Goal: Information Seeking & Learning: Check status

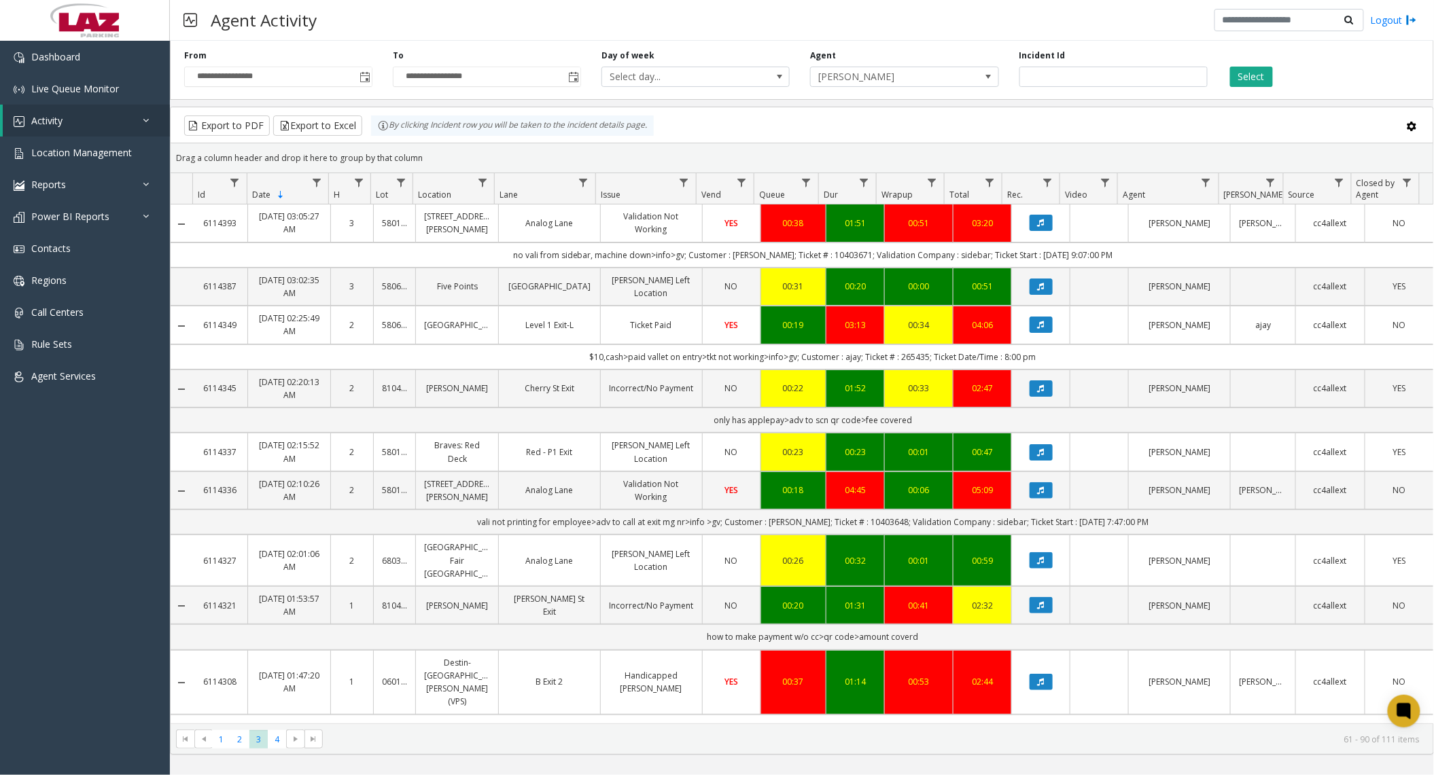
scroll to position [1134, 0]
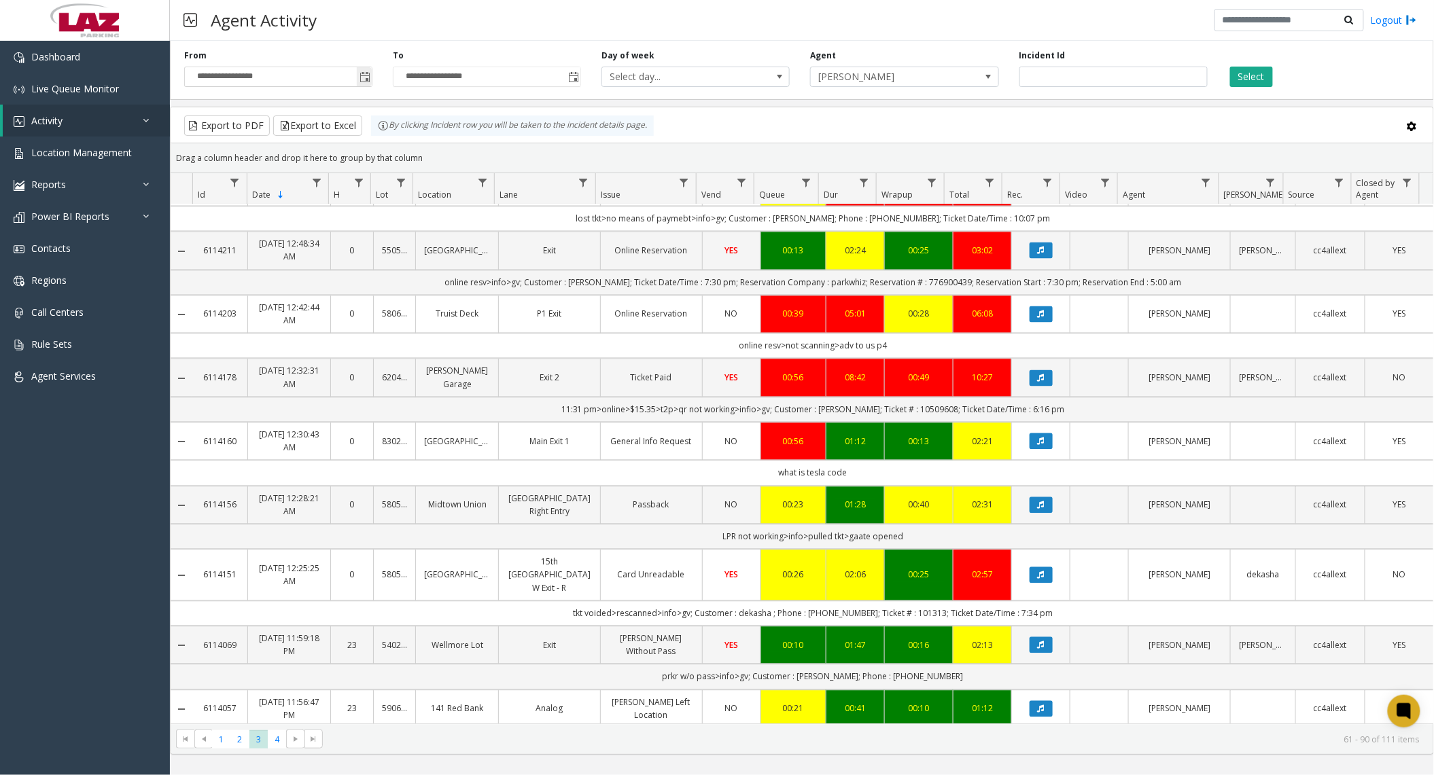
click at [368, 82] on span "Toggle popup" at bounding box center [365, 77] width 11 height 11
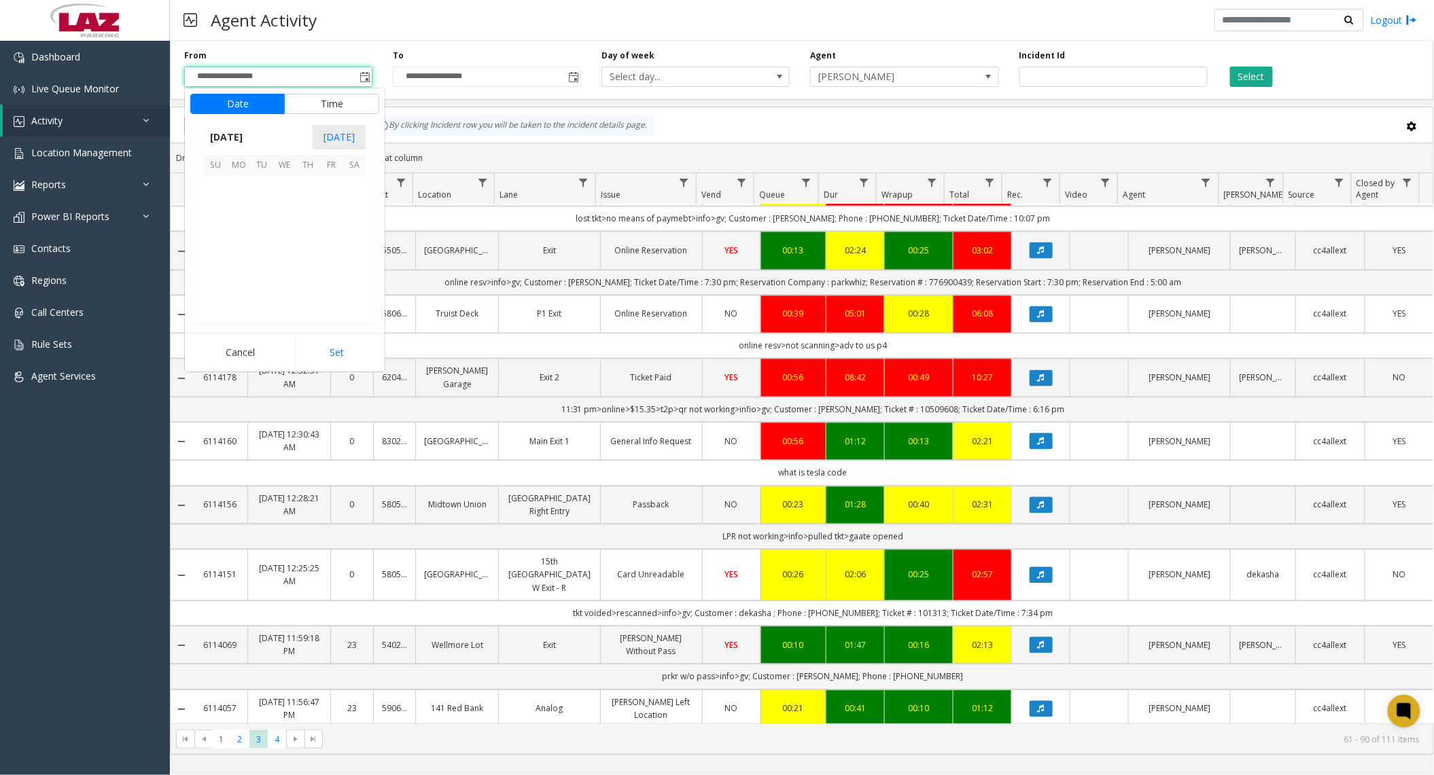
scroll to position [243932, 0]
click at [351, 192] on span "6" at bounding box center [354, 186] width 23 height 23
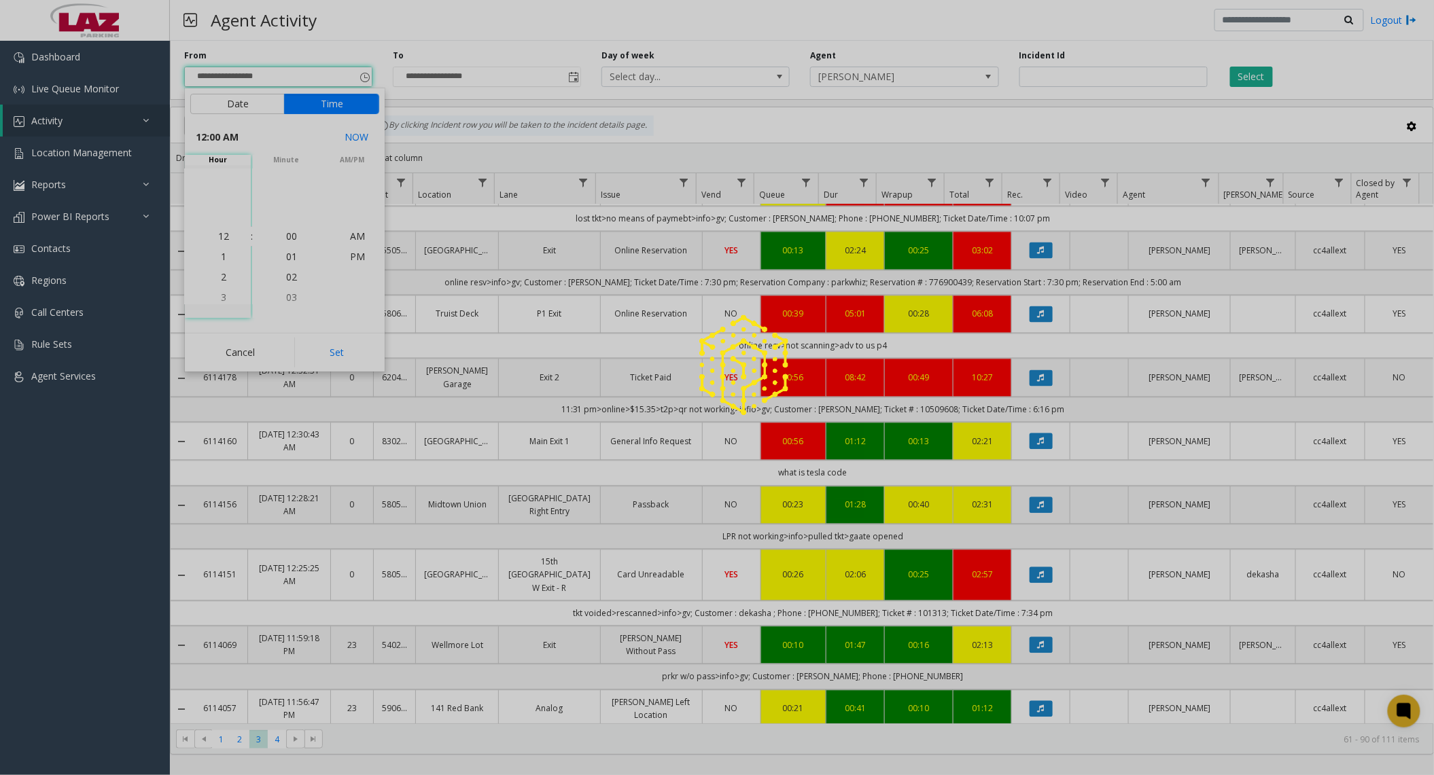
click at [352, 352] on div at bounding box center [717, 387] width 1434 height 775
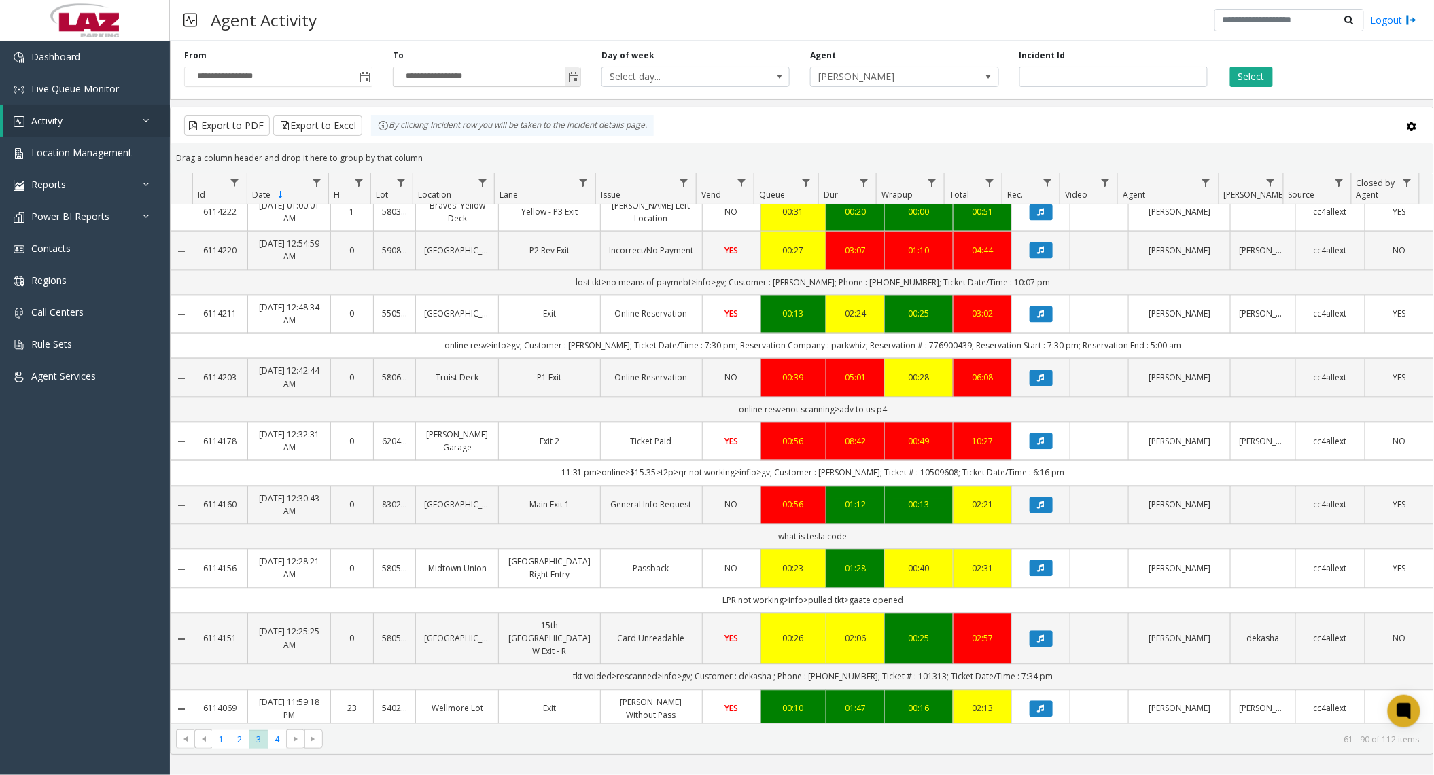
click at [576, 74] on span "Toggle popup" at bounding box center [573, 77] width 11 height 11
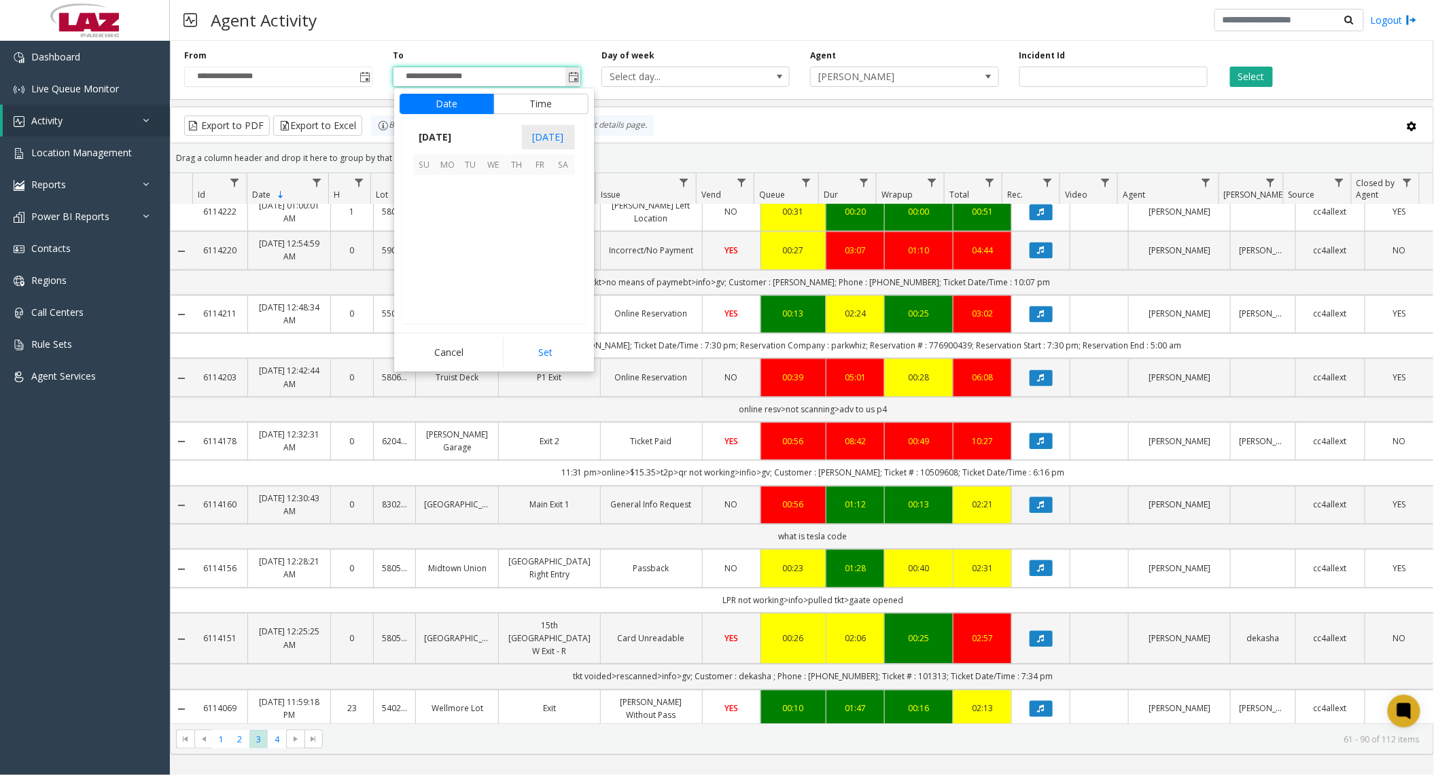
scroll to position [20, 0]
click at [555, 352] on button "Set" at bounding box center [546, 353] width 86 height 30
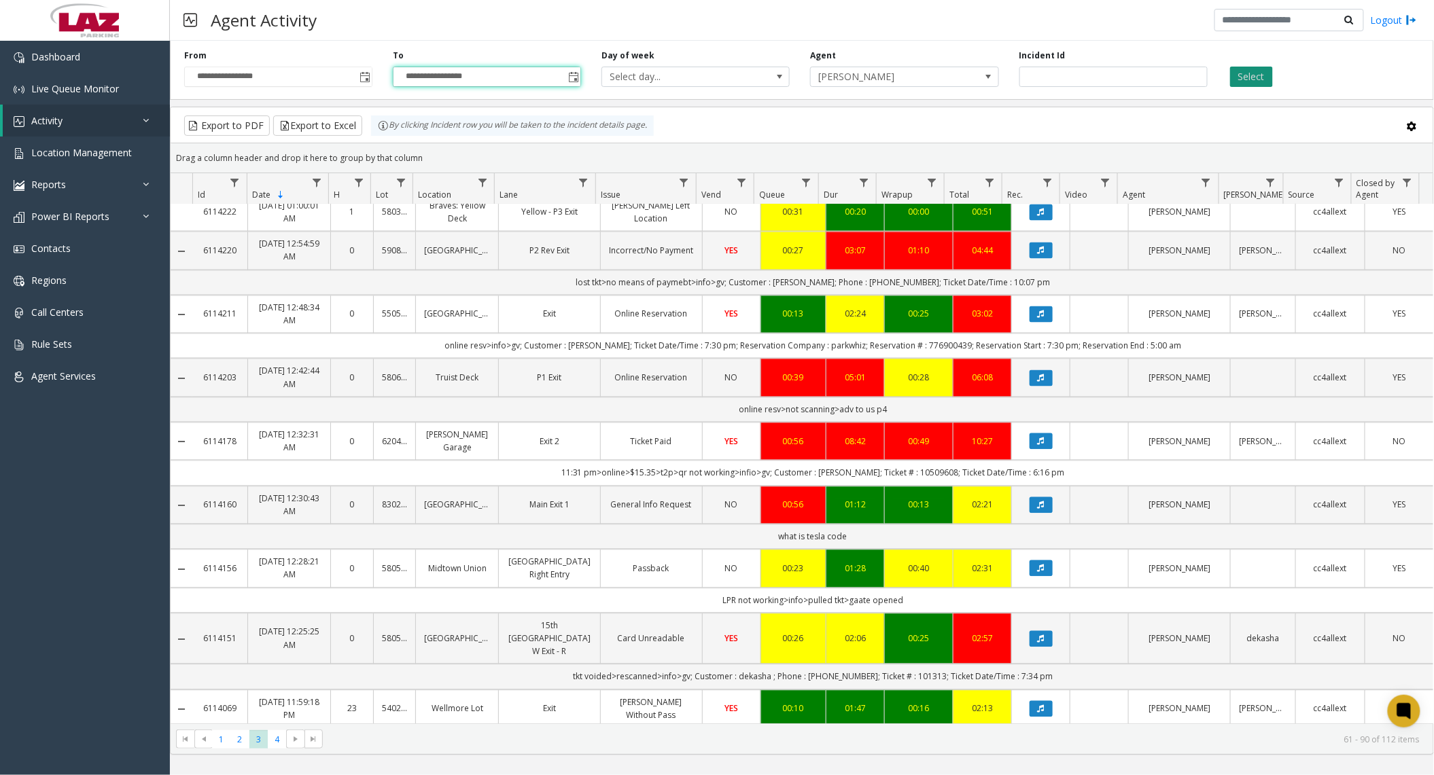
click at [1238, 77] on button "Select" at bounding box center [1251, 77] width 43 height 20
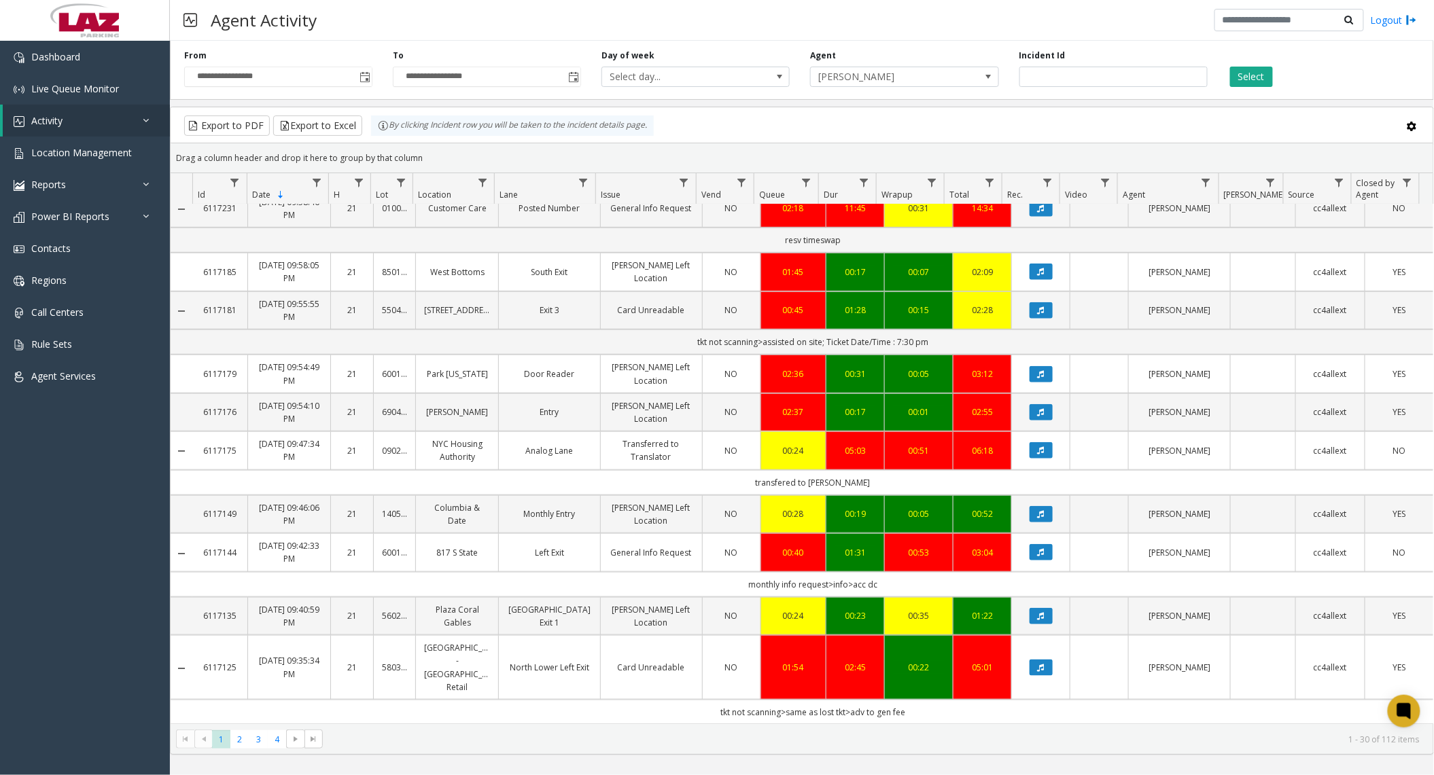
scroll to position [362, 0]
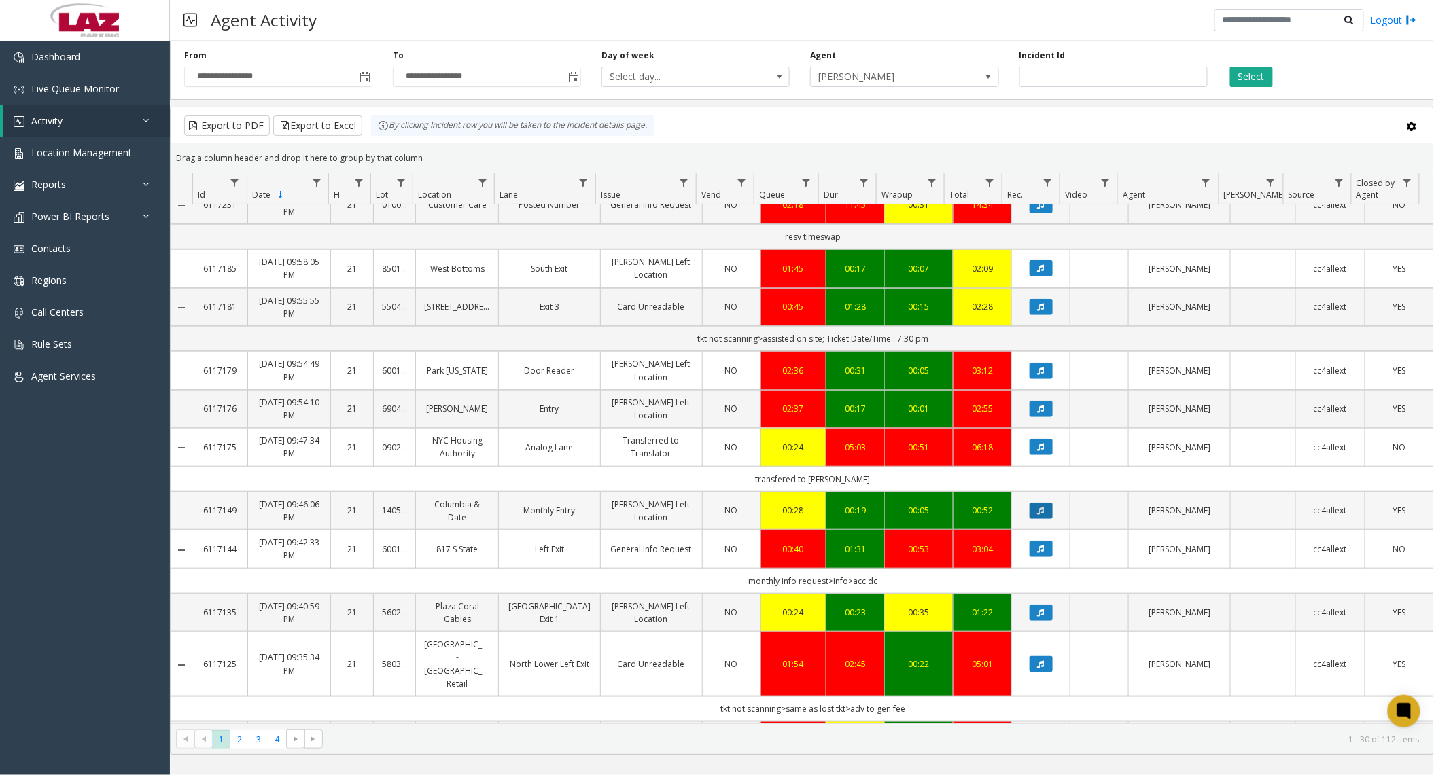
click at [1038, 515] on icon "Data table" at bounding box center [1041, 511] width 7 height 8
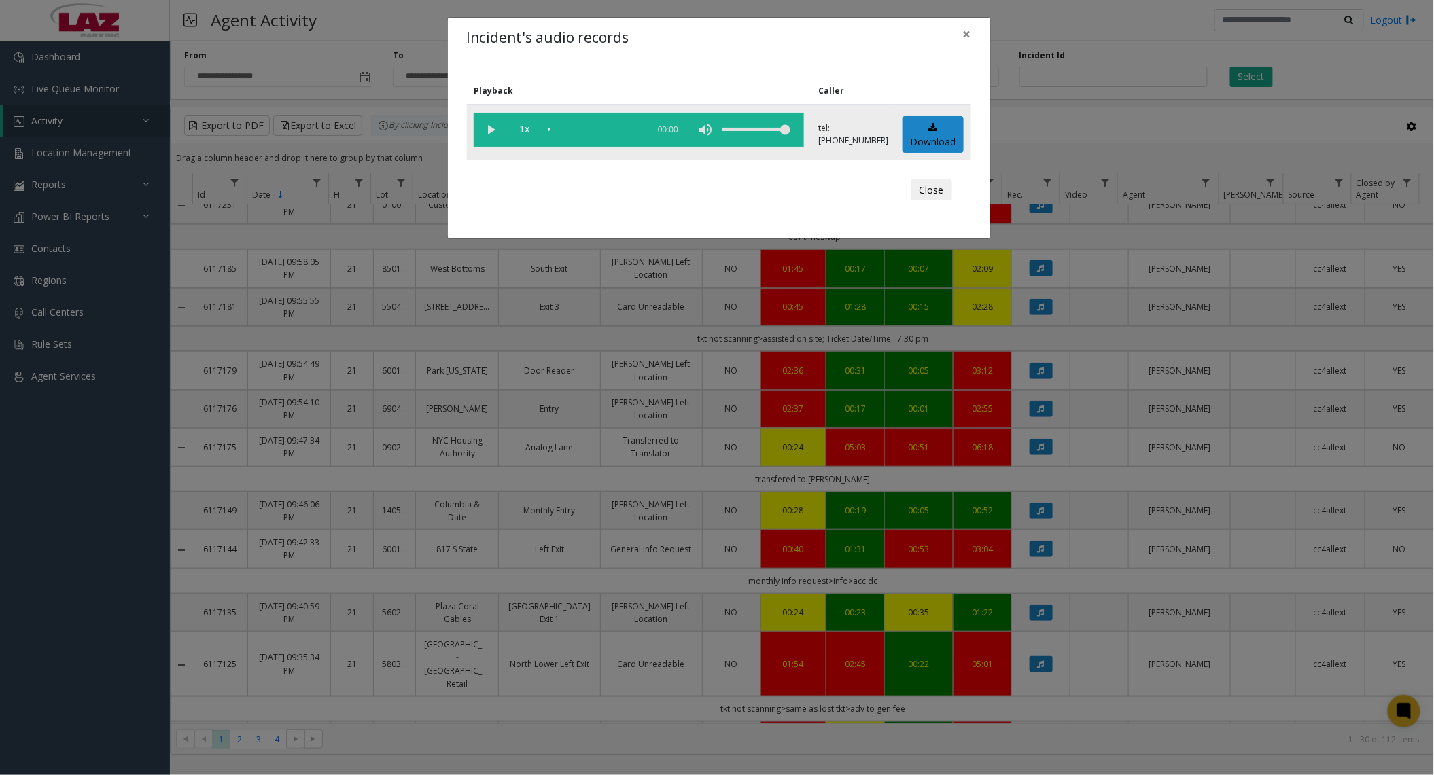
click at [493, 131] on vg-play-pause at bounding box center [491, 130] width 34 height 34
click at [932, 192] on button "Close" at bounding box center [931, 190] width 41 height 22
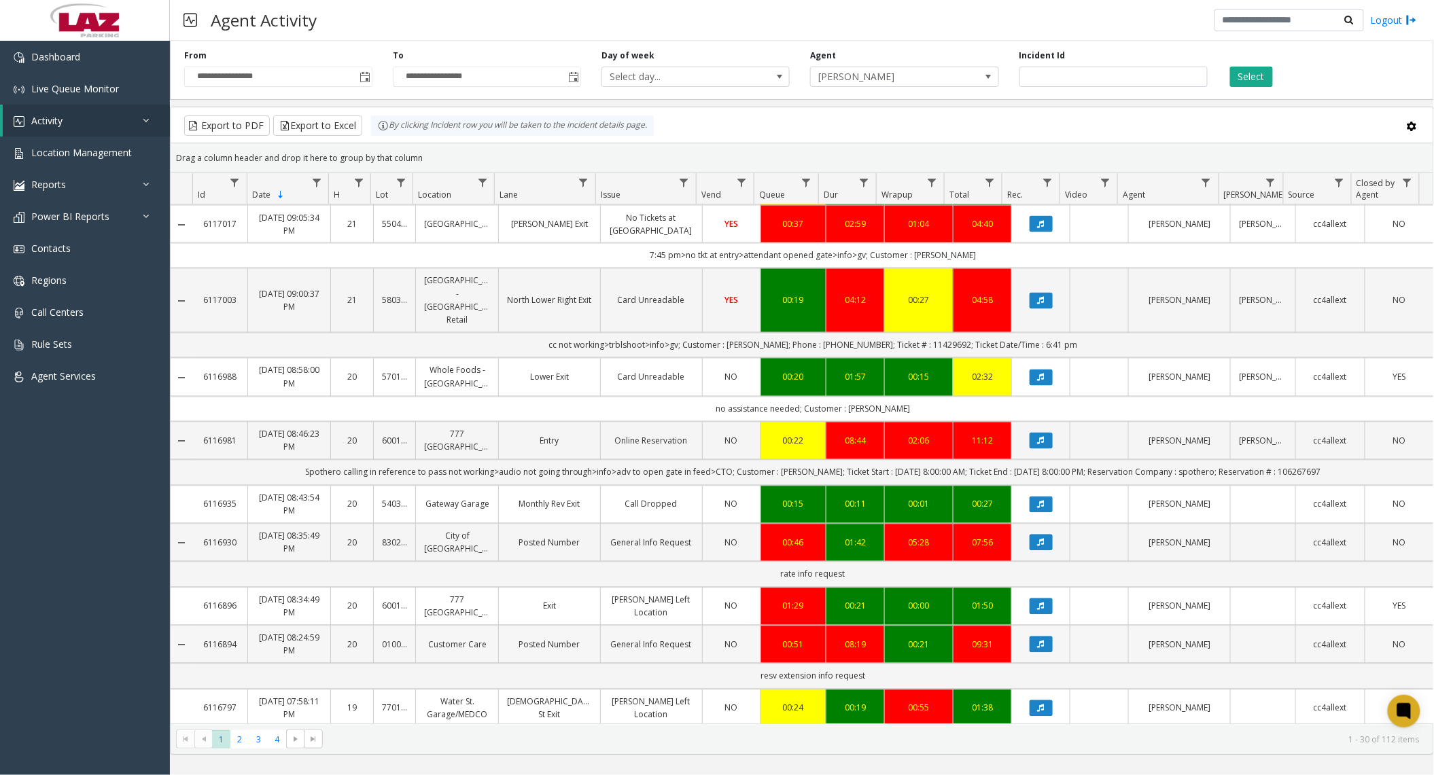
scroll to position [1087, 0]
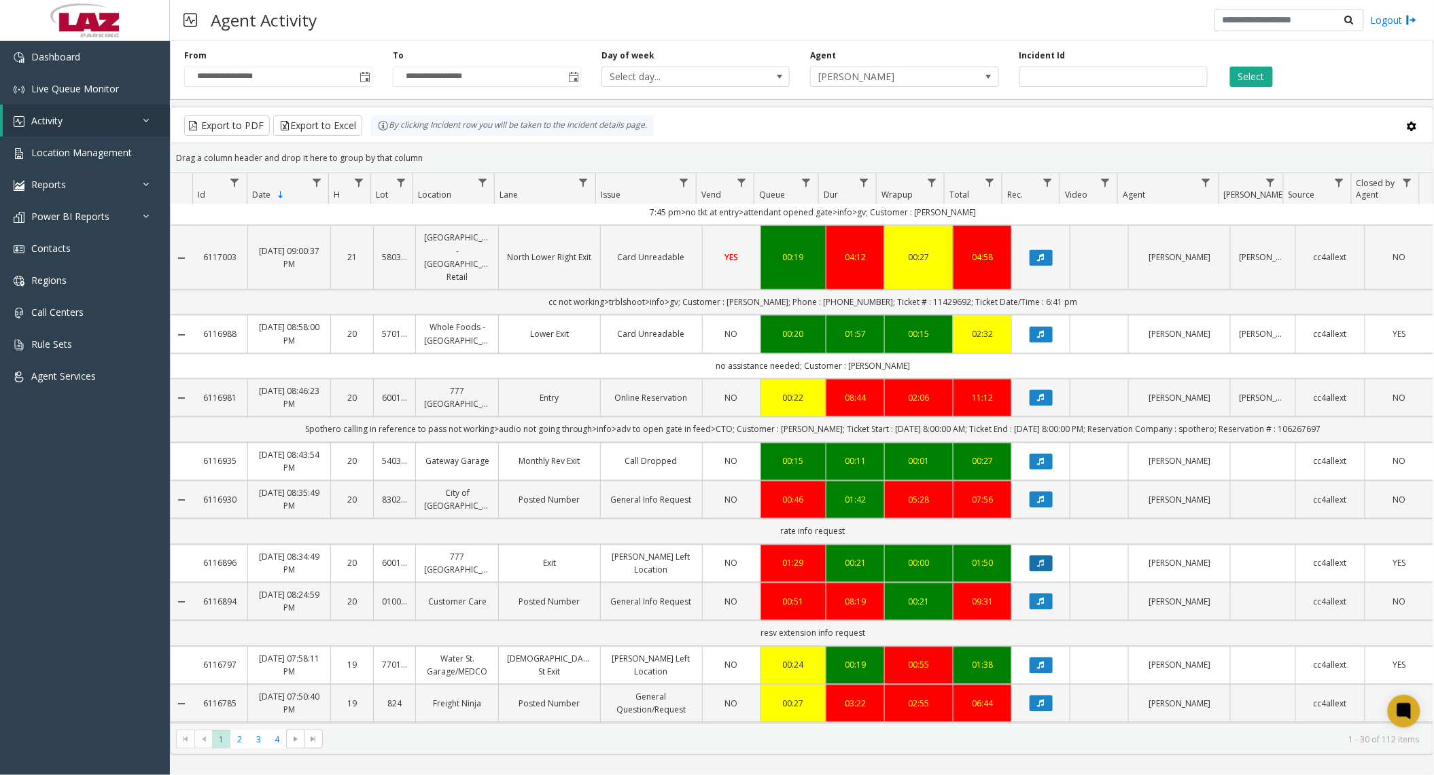
click at [1038, 568] on icon "Data table" at bounding box center [1041, 564] width 7 height 8
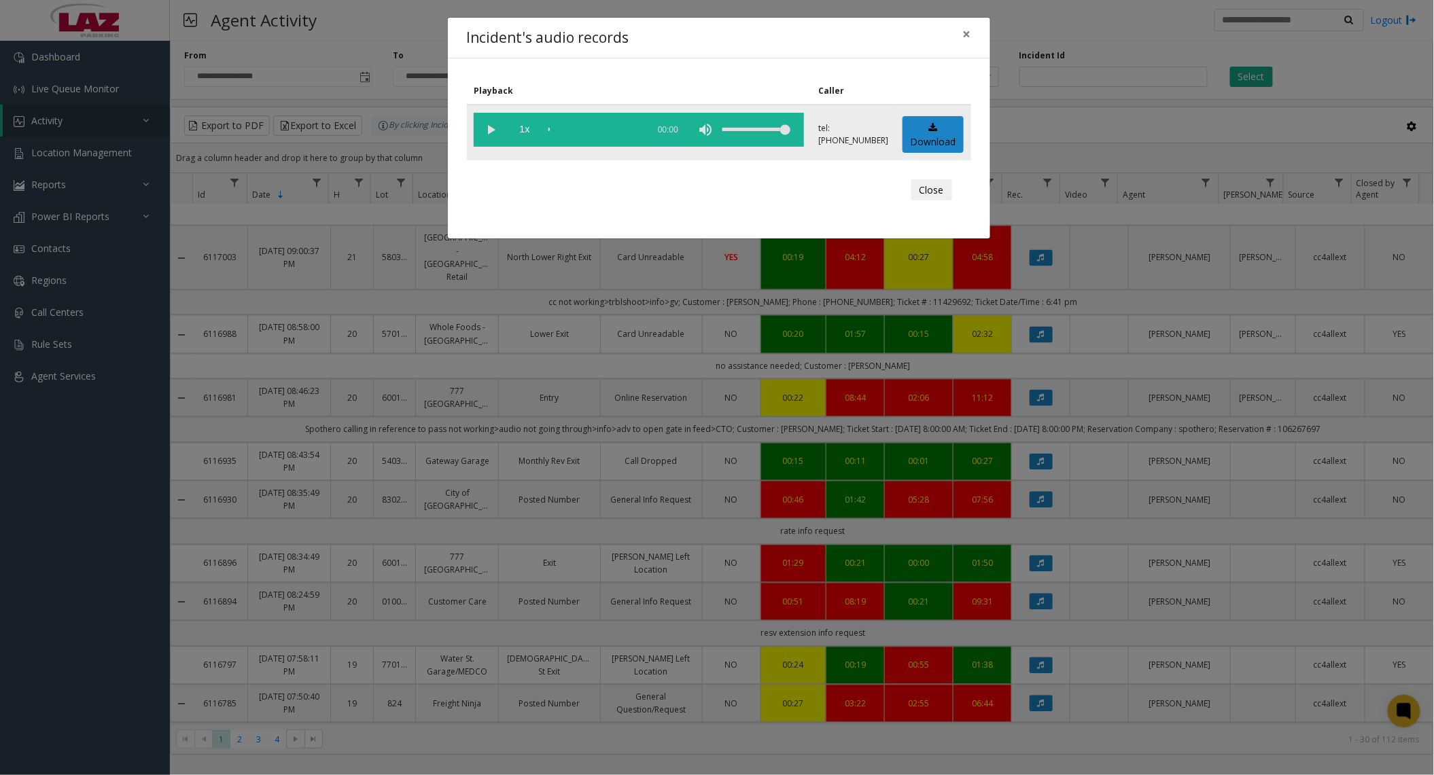
click at [489, 129] on vg-play-pause at bounding box center [491, 130] width 34 height 34
click at [922, 184] on button "Close" at bounding box center [931, 190] width 41 height 22
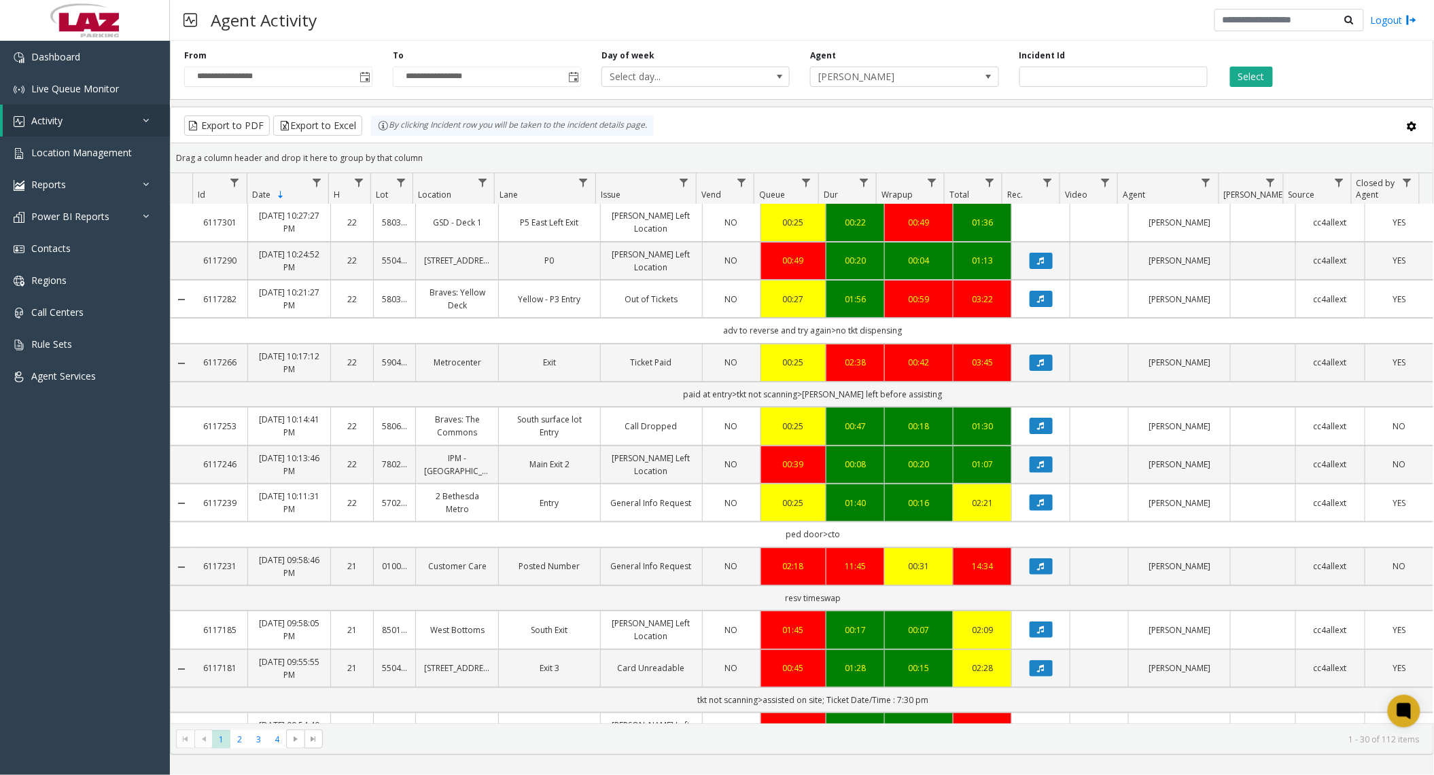
scroll to position [0, 0]
click at [1038, 265] on icon "Data table" at bounding box center [1041, 262] width 7 height 8
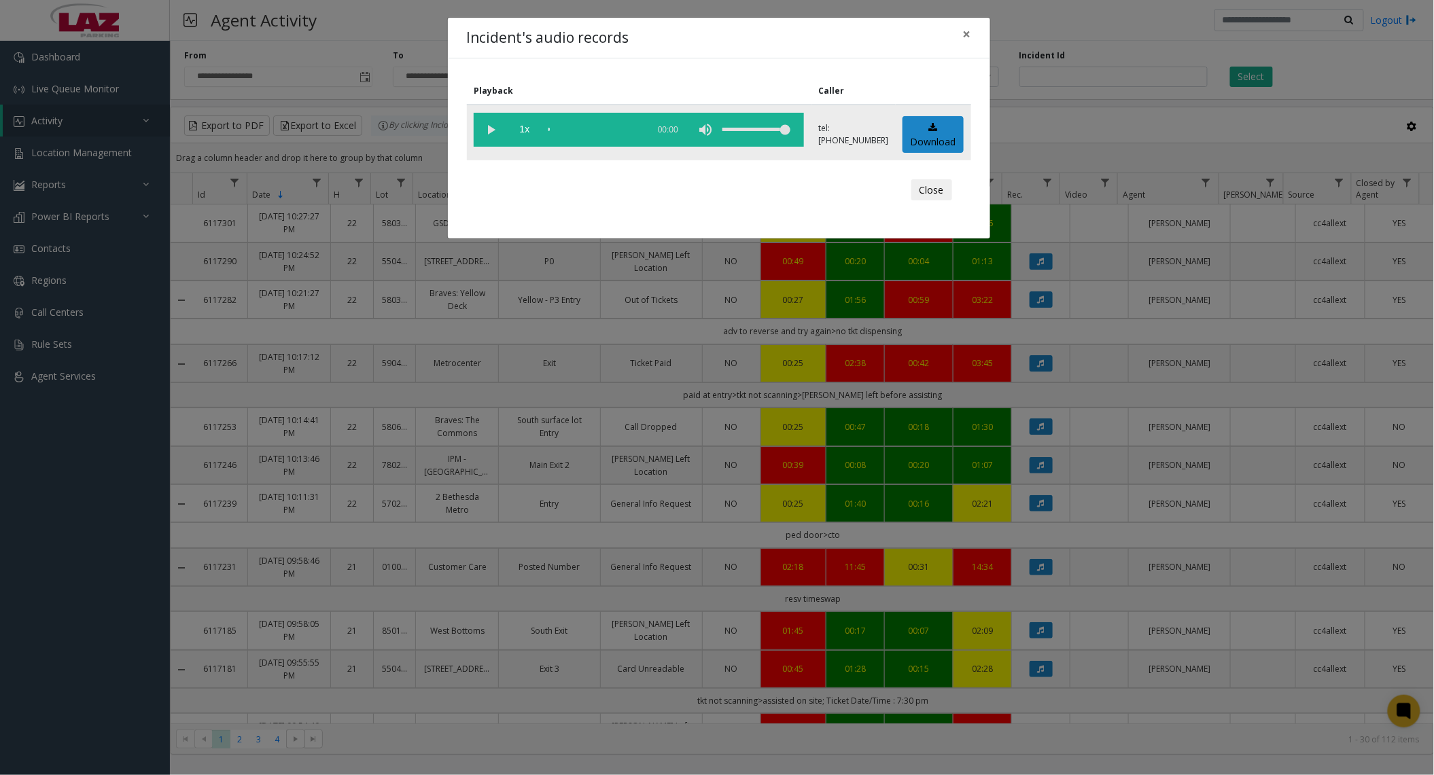
click at [488, 128] on vg-play-pause at bounding box center [491, 130] width 34 height 34
click at [920, 186] on button "Close" at bounding box center [931, 190] width 41 height 22
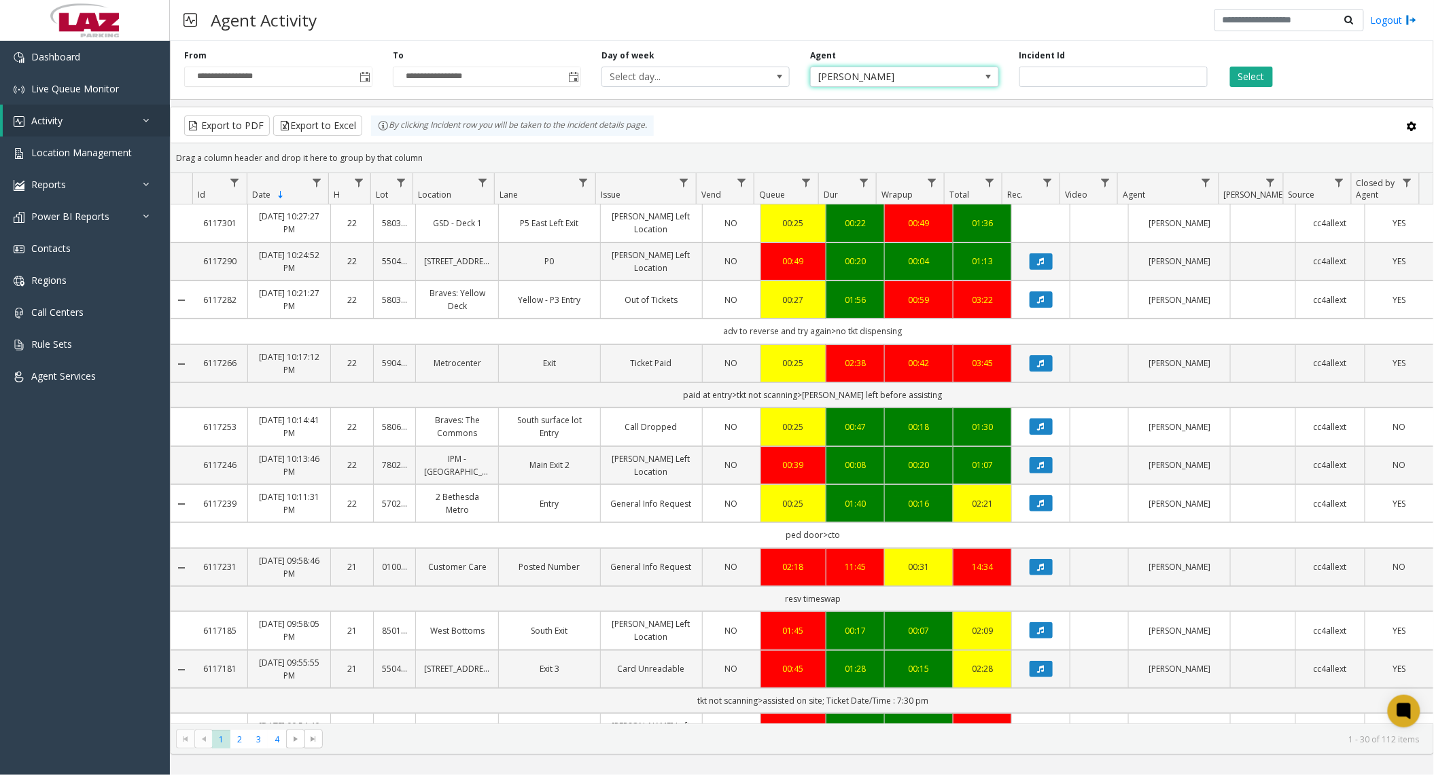
click at [939, 82] on span "[PERSON_NAME]" at bounding box center [886, 76] width 150 height 19
type input "******"
click at [906, 166] on li "[PERSON_NAME]" at bounding box center [905, 171] width 184 height 18
click at [1238, 74] on button "Select" at bounding box center [1251, 77] width 43 height 20
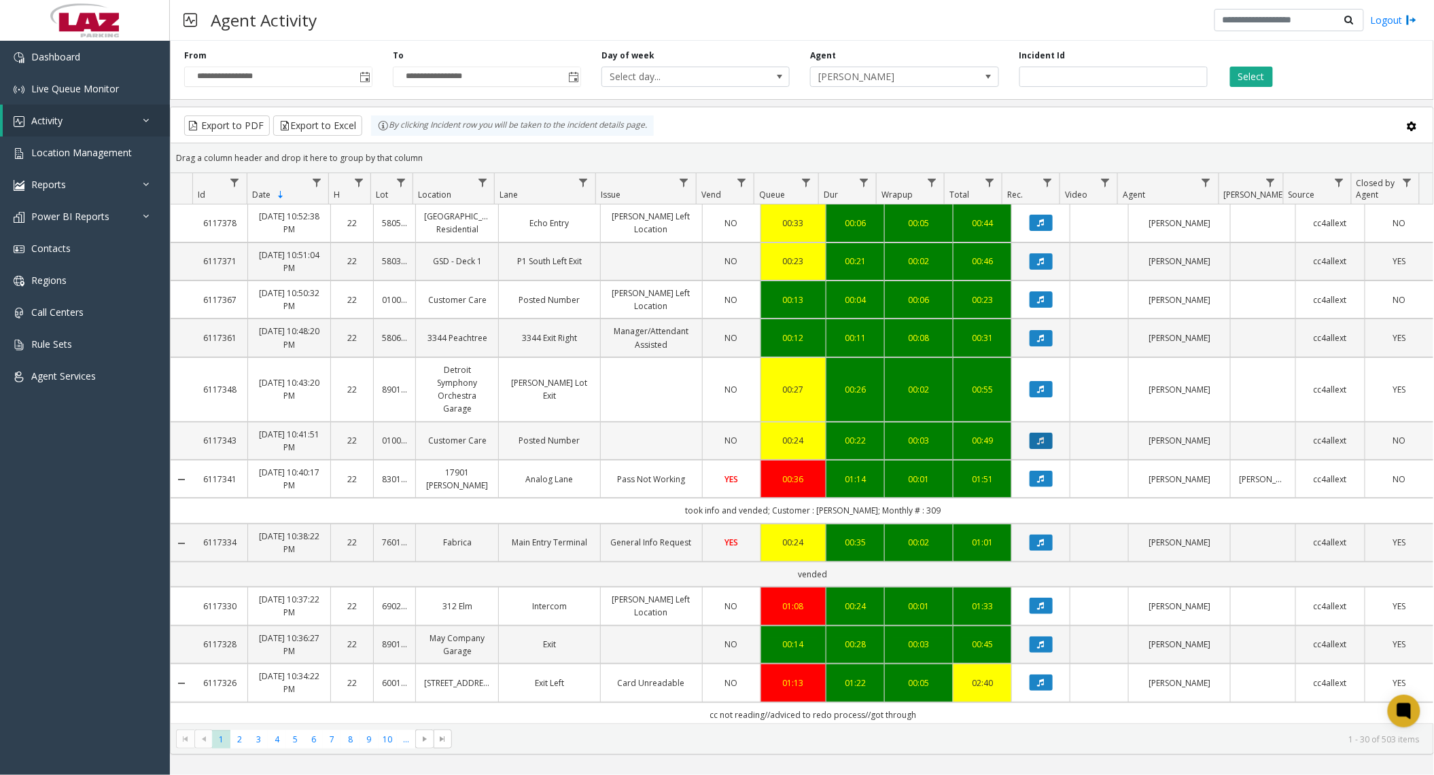
click at [1038, 445] on icon "Data table" at bounding box center [1041, 441] width 7 height 8
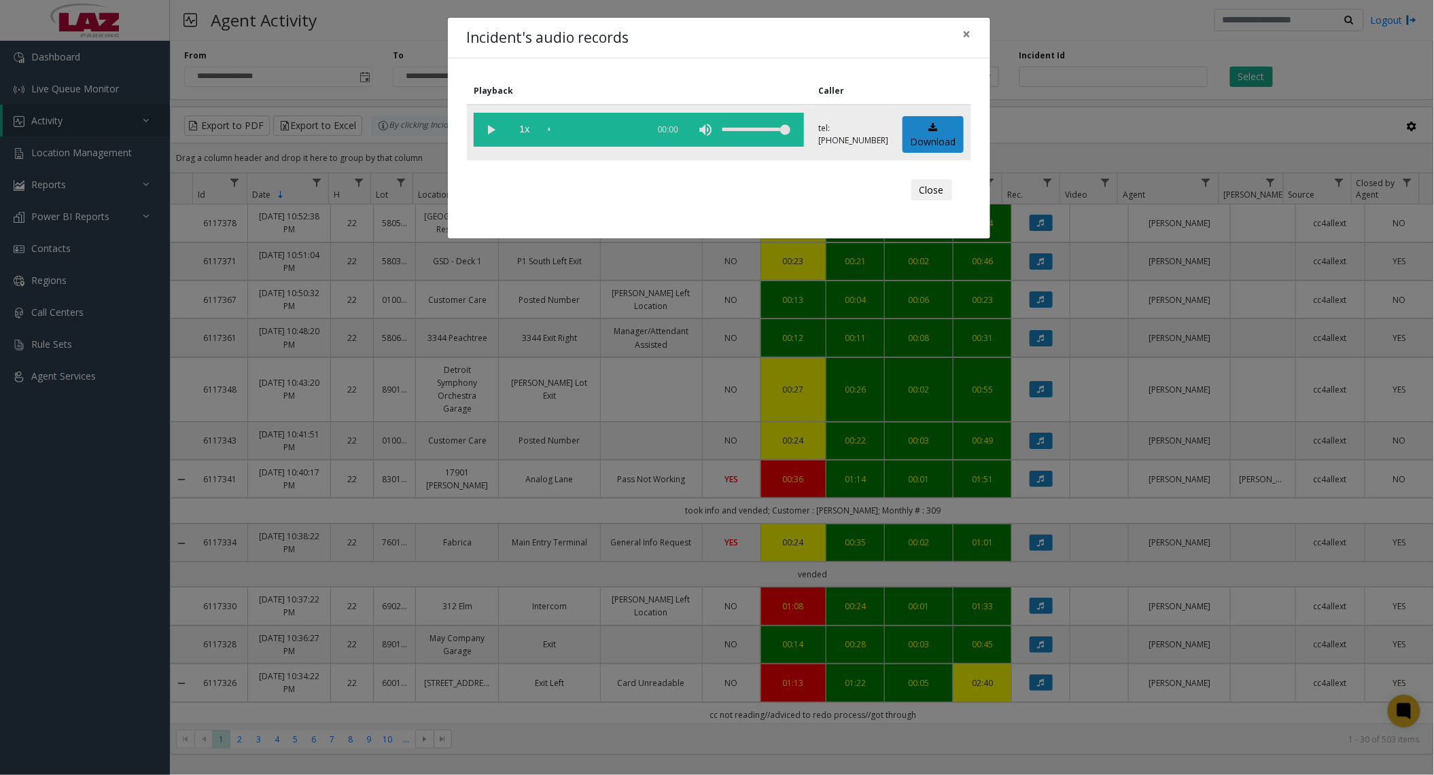
click at [493, 126] on vg-play-pause at bounding box center [491, 130] width 34 height 34
click at [933, 188] on button "Close" at bounding box center [931, 190] width 41 height 22
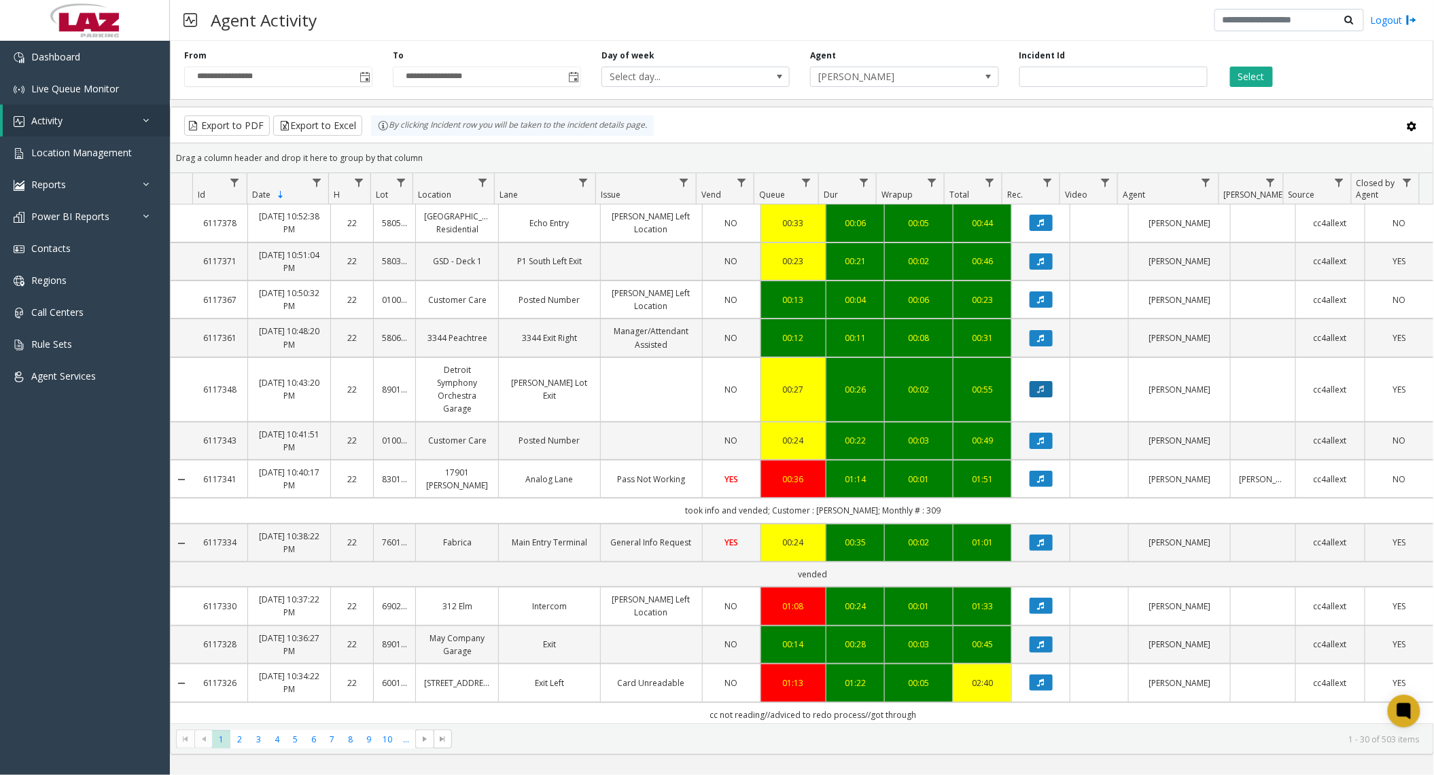
click at [1036, 392] on button "Data table" at bounding box center [1041, 389] width 23 height 16
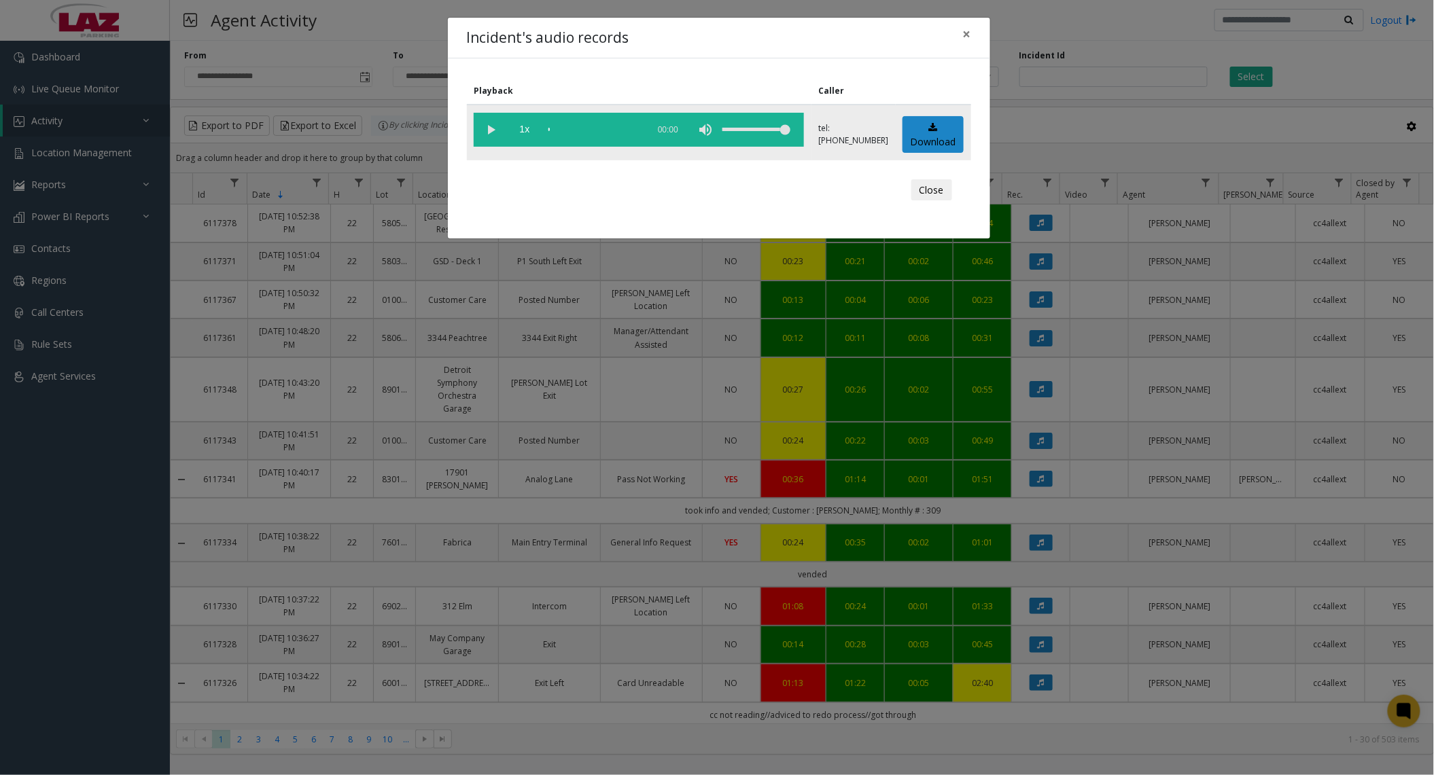
click at [485, 123] on vg-play-pause at bounding box center [491, 130] width 34 height 34
click at [933, 194] on button "Close" at bounding box center [931, 190] width 41 height 22
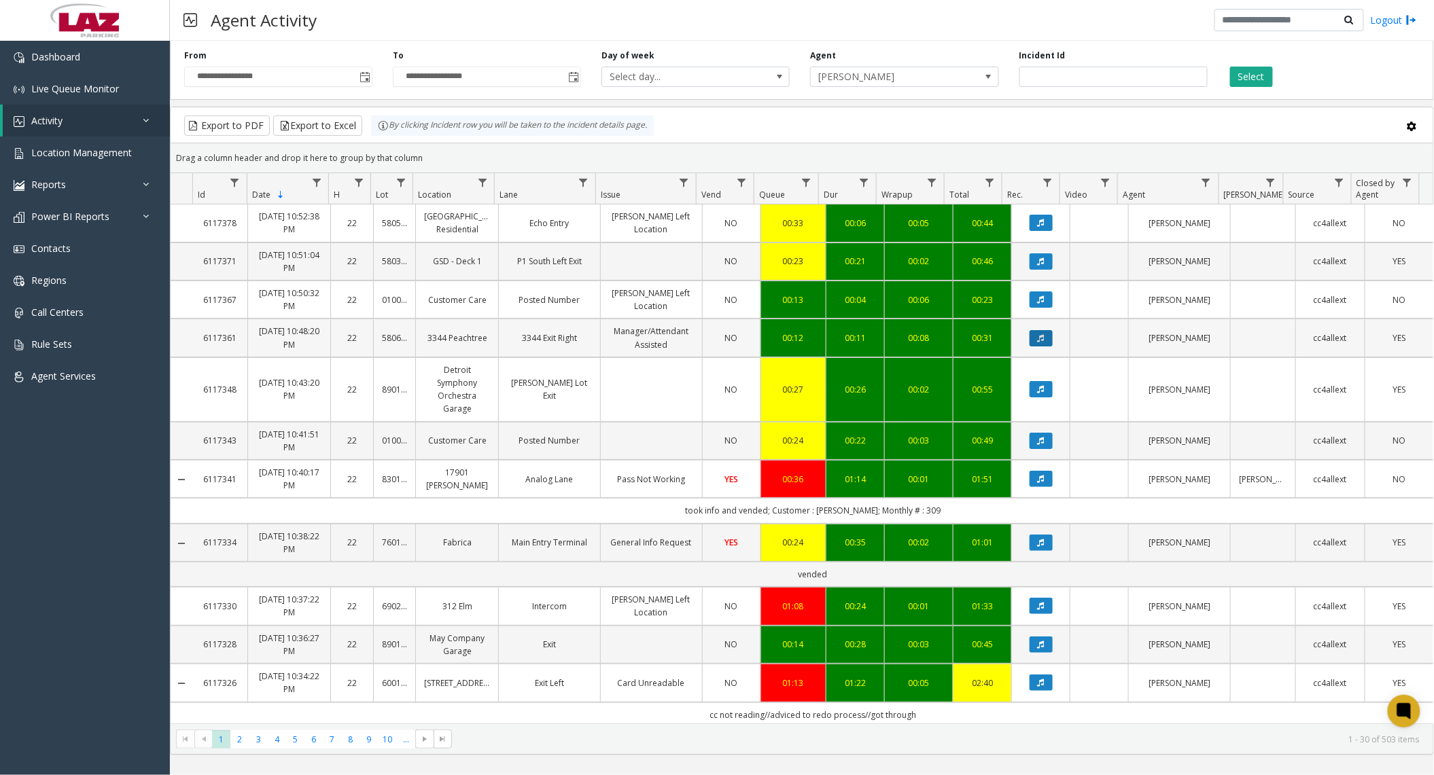
click at [1038, 340] on icon "Data table" at bounding box center [1041, 338] width 7 height 8
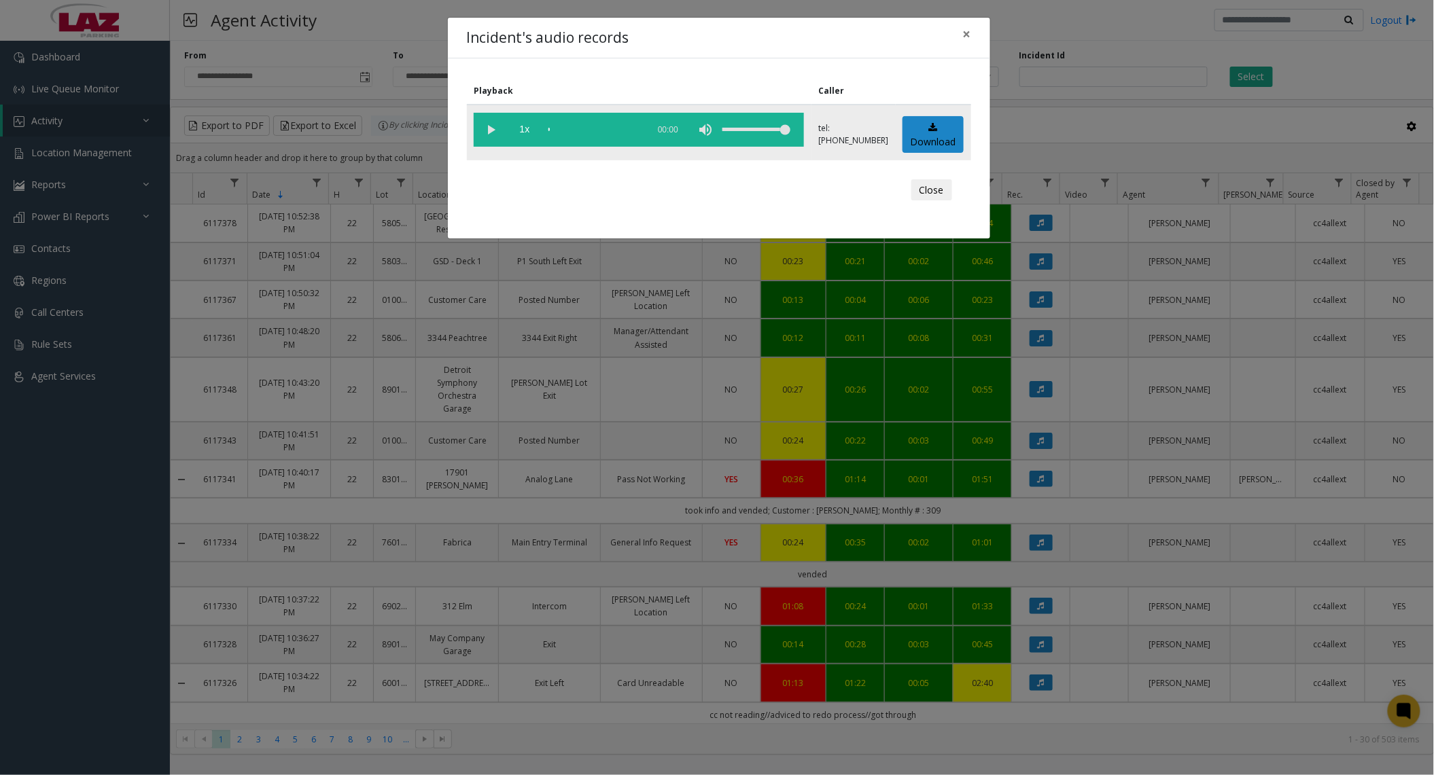
click at [489, 126] on vg-play-pause at bounding box center [491, 130] width 34 height 34
click at [555, 128] on div "scrub bar" at bounding box center [594, 130] width 92 height 34
click at [563, 128] on div "scrub bar" at bounding box center [594, 130] width 92 height 34
click at [569, 128] on div "scrub bar" at bounding box center [594, 130] width 92 height 34
click at [574, 130] on div "scrub bar" at bounding box center [594, 130] width 92 height 34
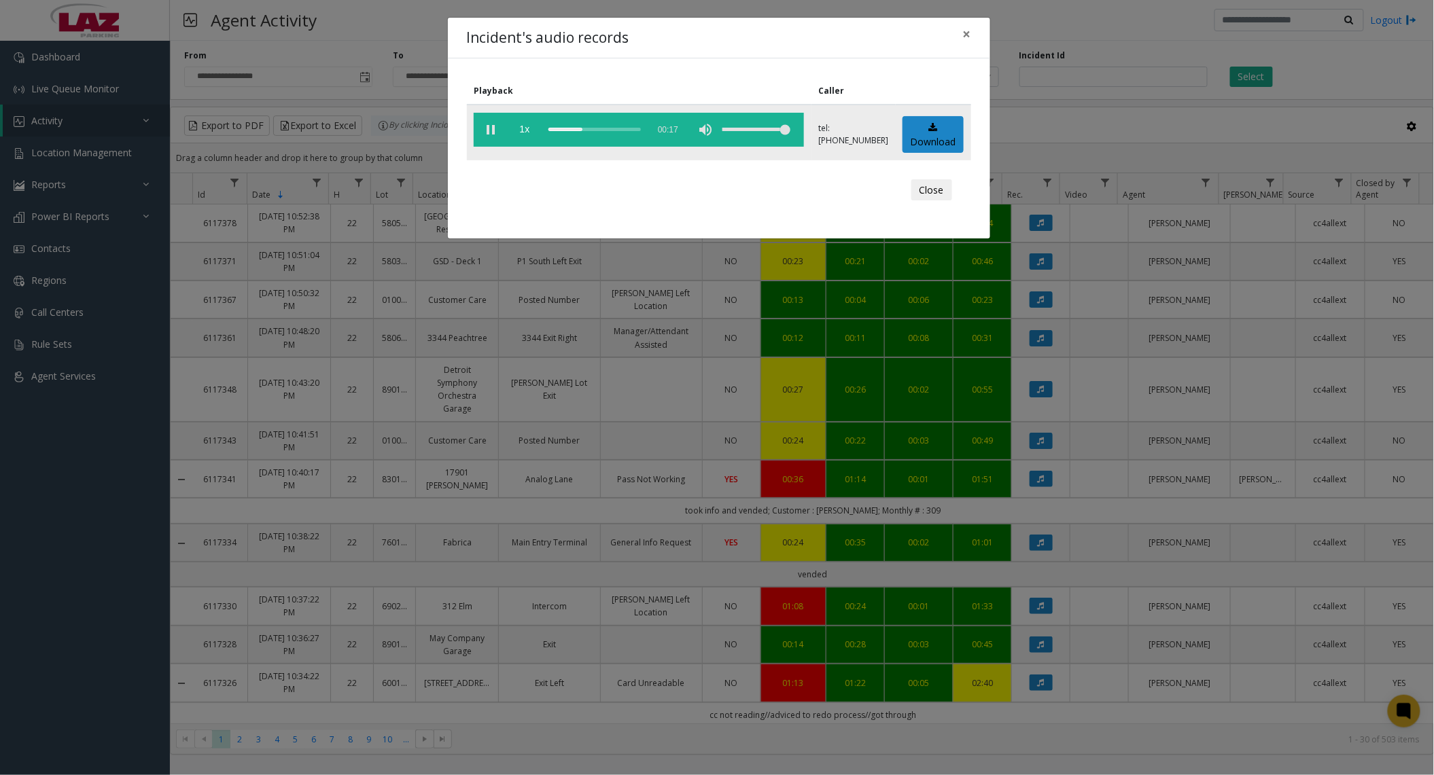
click at [590, 129] on div "scrub bar" at bounding box center [594, 130] width 92 height 34
click at [936, 196] on button "Close" at bounding box center [931, 190] width 41 height 22
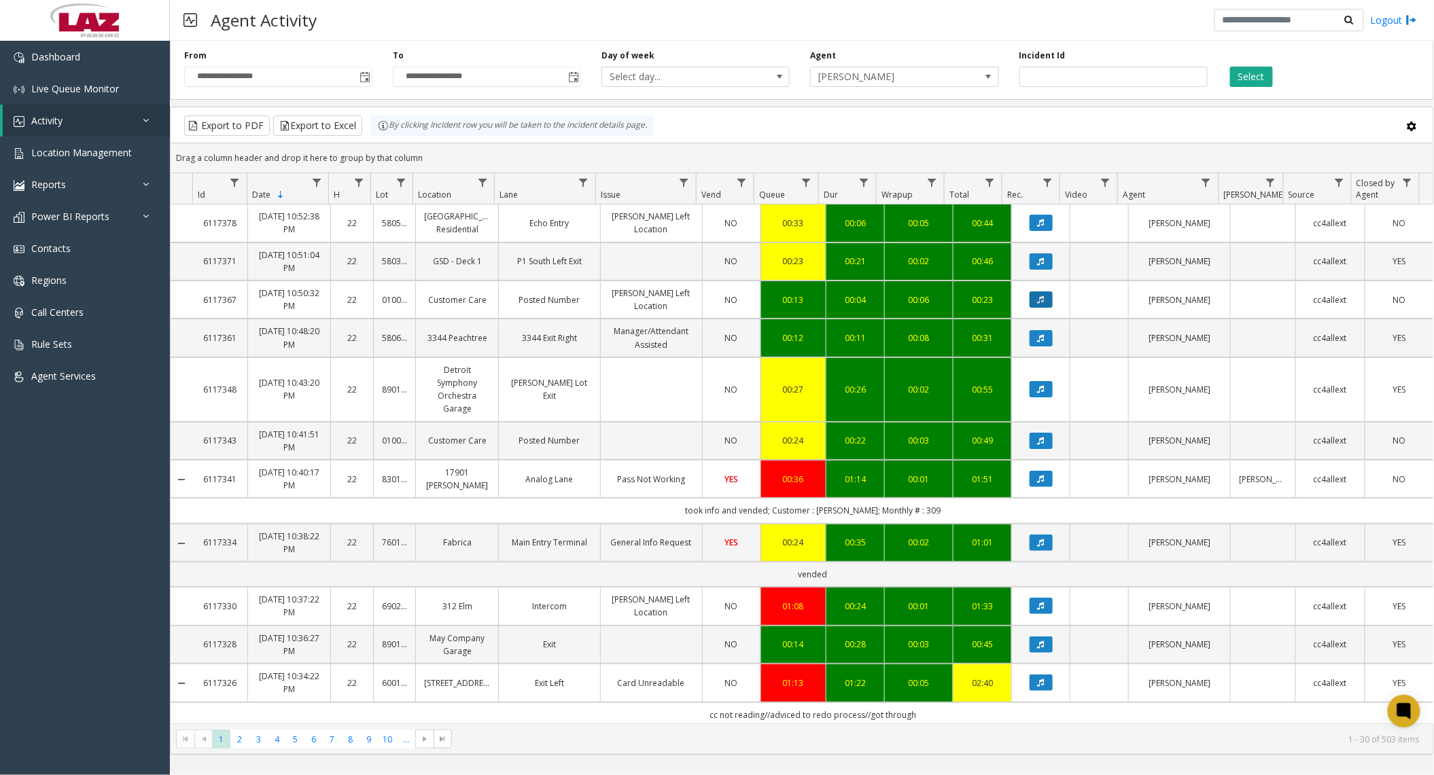
click at [1038, 302] on icon "Data table" at bounding box center [1041, 300] width 7 height 8
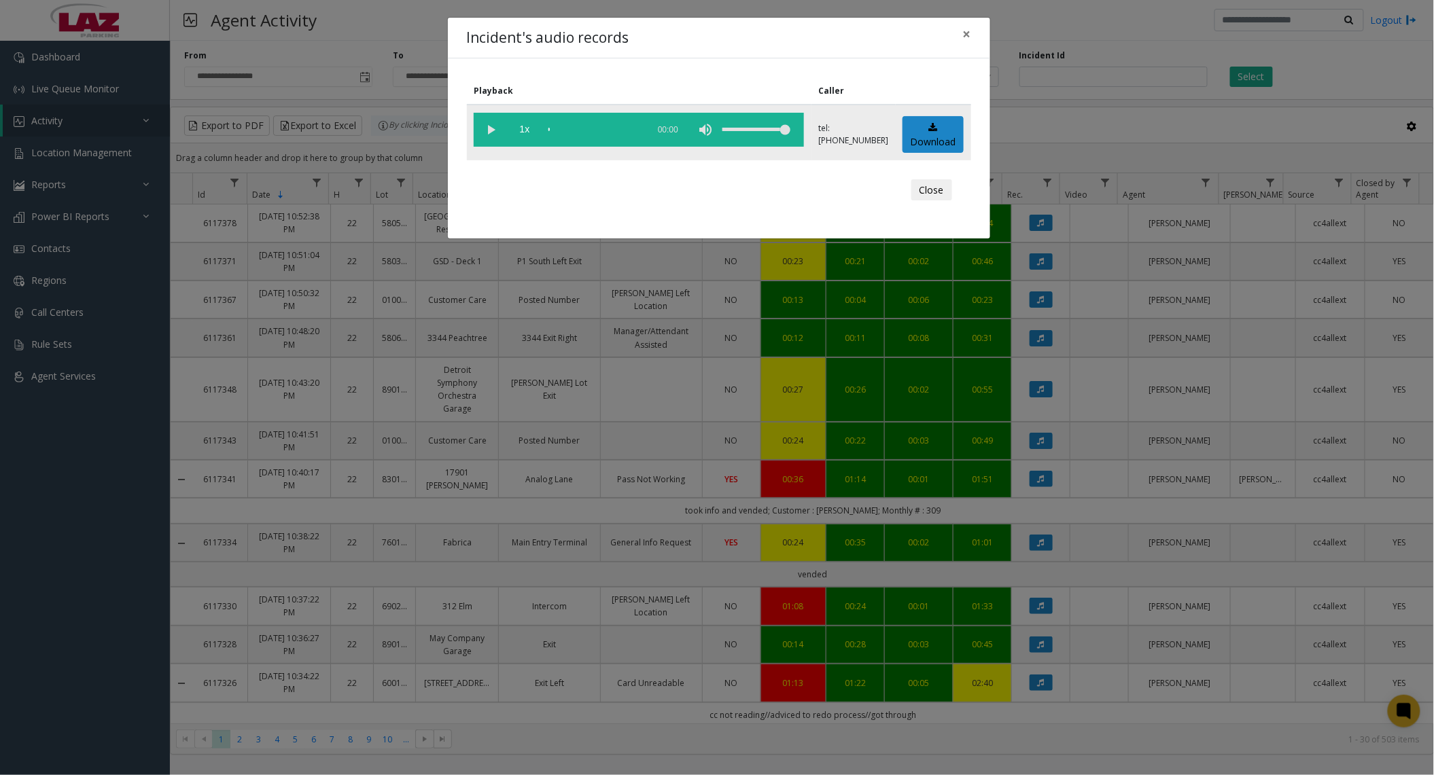
click at [491, 125] on vg-play-pause at bounding box center [491, 130] width 34 height 34
click at [580, 132] on div "scrub bar" at bounding box center [594, 130] width 92 height 34
click at [589, 128] on div "scrub bar" at bounding box center [594, 130] width 92 height 34
click at [601, 128] on div "scrub bar" at bounding box center [594, 130] width 92 height 34
click at [965, 35] on span "×" at bounding box center [967, 33] width 8 height 19
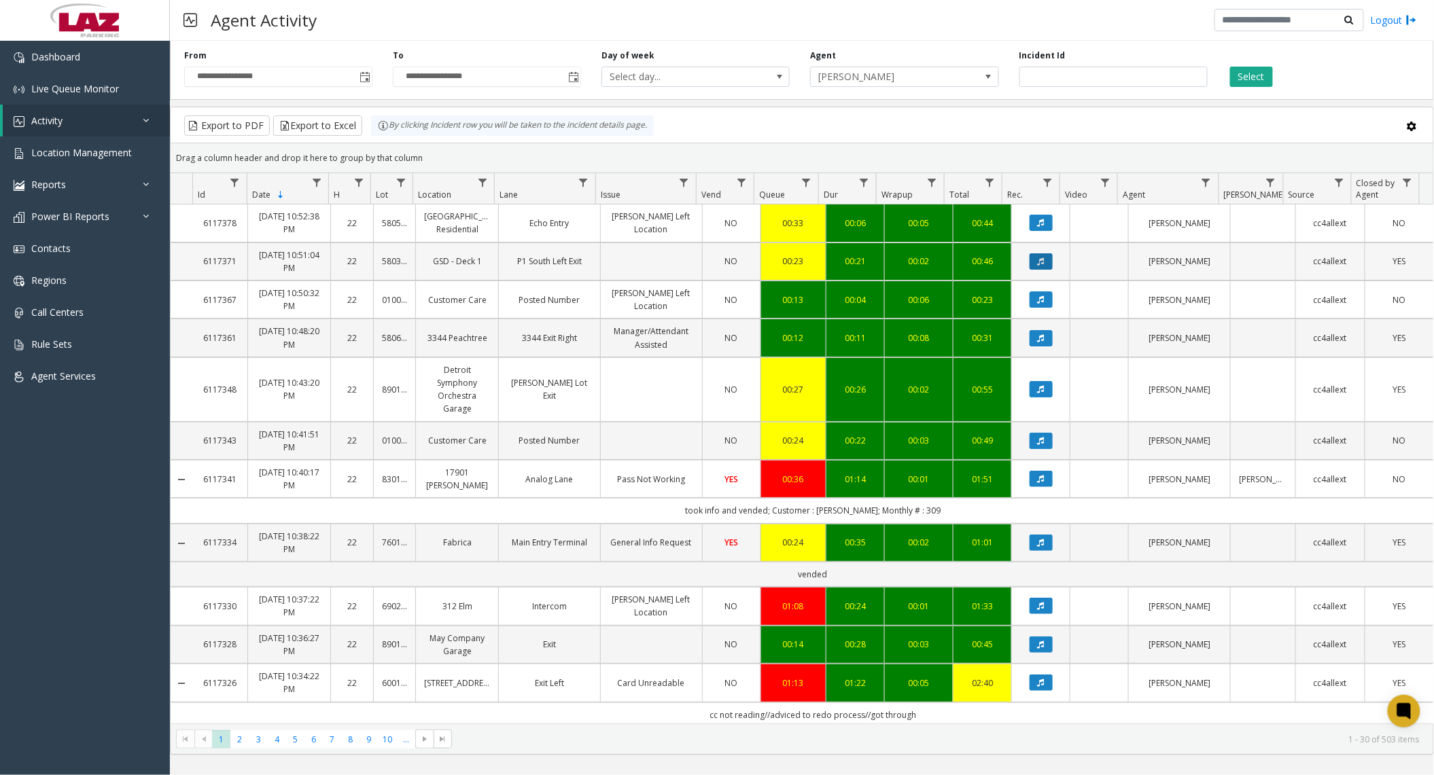
click at [1038, 260] on icon "Data table" at bounding box center [1041, 262] width 7 height 8
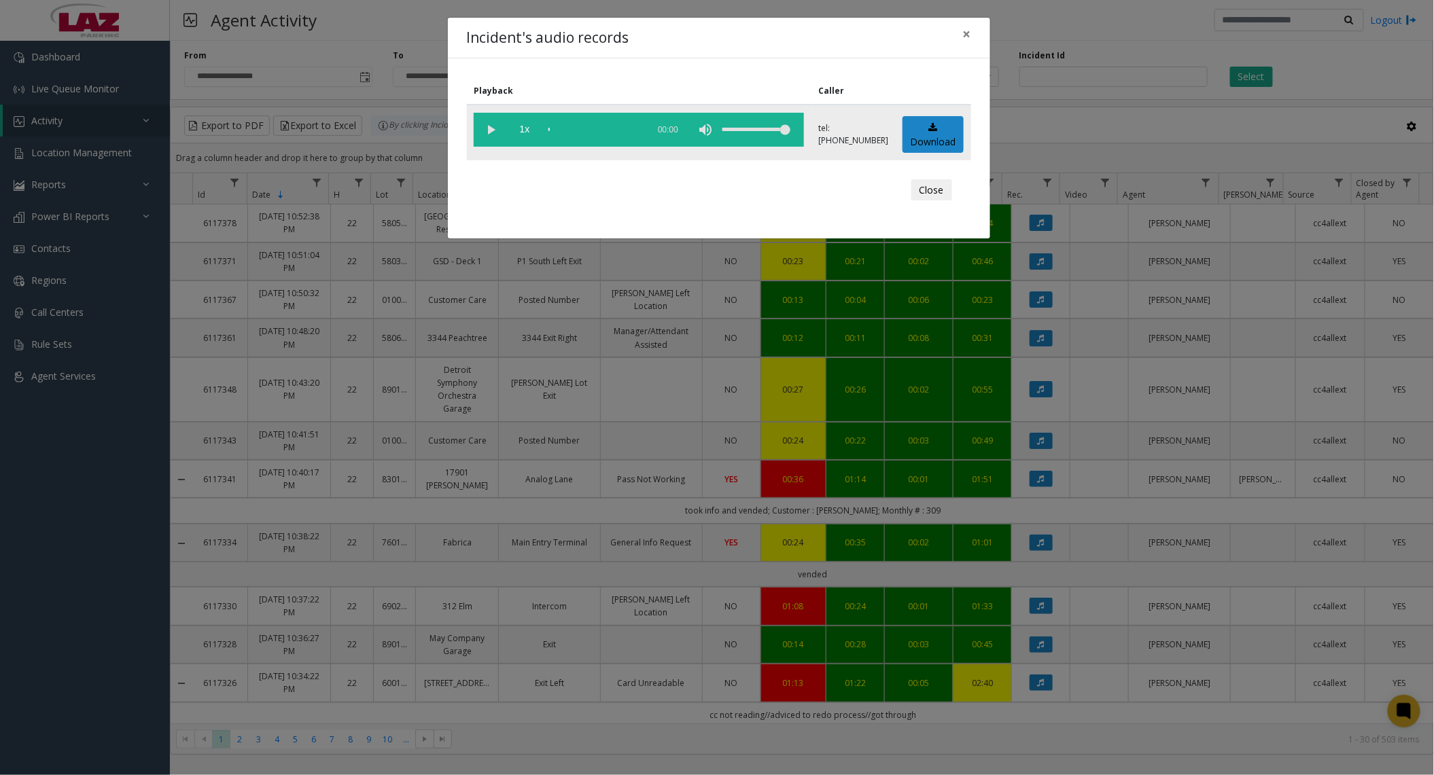
click at [485, 126] on vg-play-pause at bounding box center [491, 130] width 34 height 34
click at [564, 128] on div "scrub bar" at bounding box center [594, 130] width 92 height 34
click at [585, 128] on div "scrub bar" at bounding box center [594, 130] width 92 height 34
click at [599, 126] on div "scrub bar" at bounding box center [594, 130] width 92 height 34
click at [938, 194] on button "Close" at bounding box center [931, 190] width 41 height 22
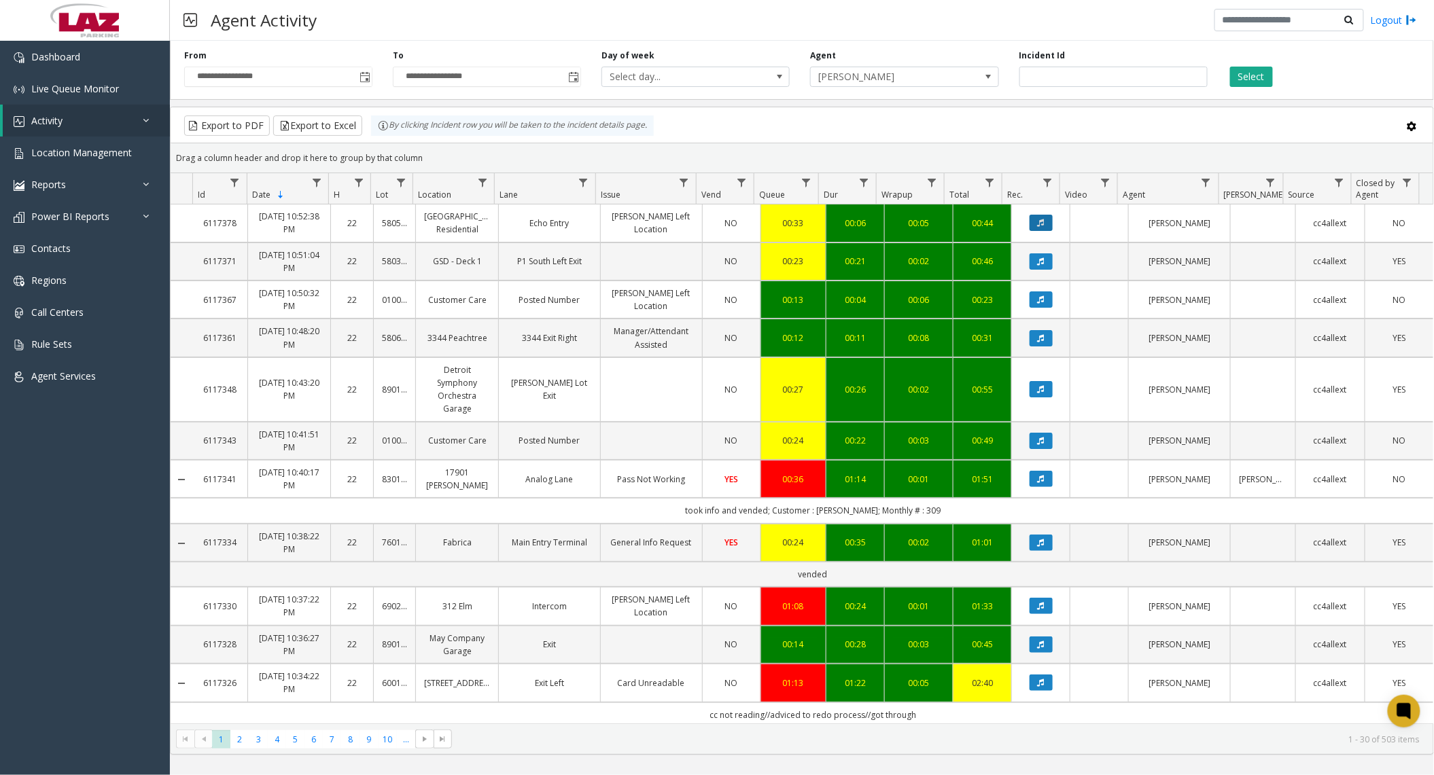
click at [1030, 224] on button "Data table" at bounding box center [1041, 223] width 23 height 16
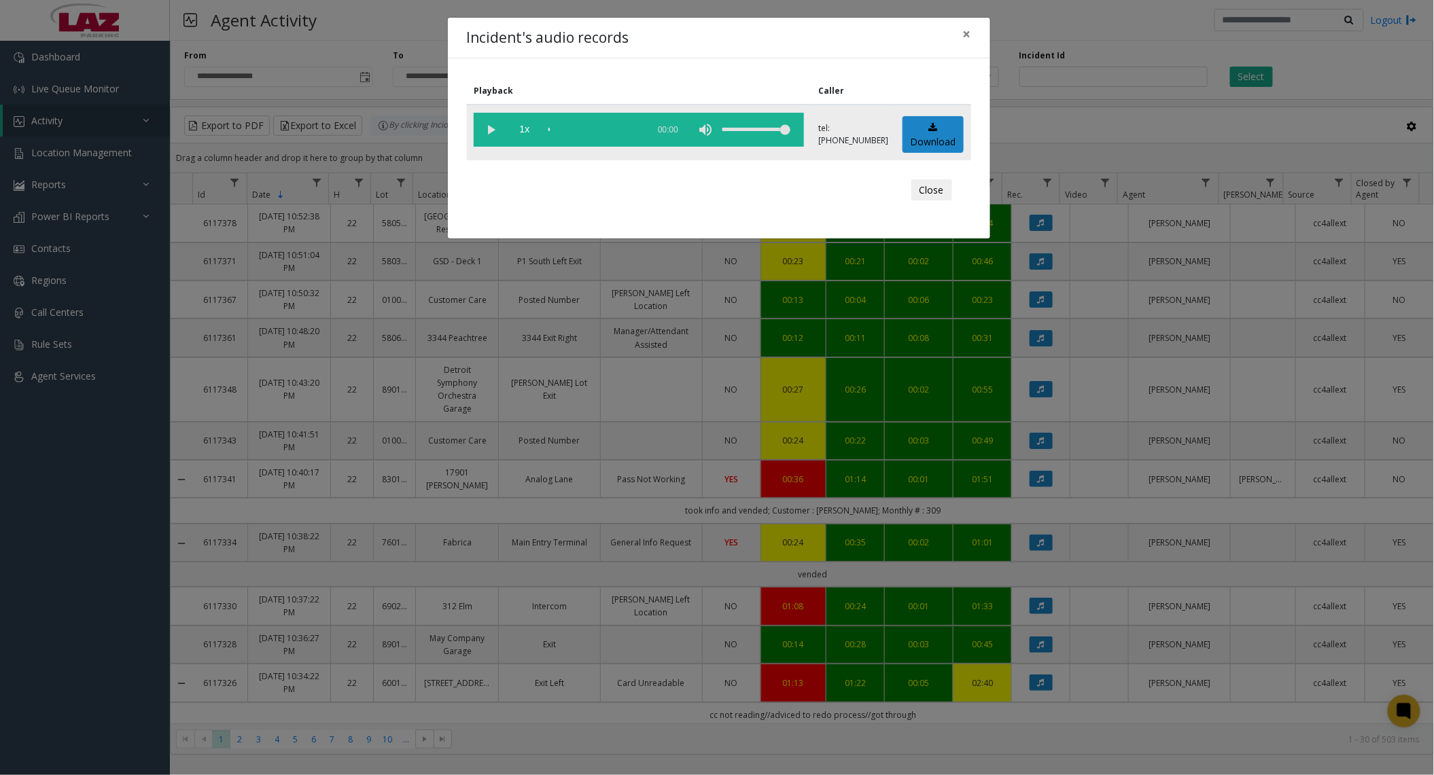
click at [491, 123] on vg-play-pause at bounding box center [491, 130] width 34 height 34
click at [574, 124] on div "scrub bar" at bounding box center [594, 130] width 92 height 34
click at [595, 128] on div "scrub bar" at bounding box center [594, 130] width 92 height 34
click at [607, 126] on div "scrub bar" at bounding box center [594, 130] width 92 height 34
click at [923, 194] on button "Close" at bounding box center [931, 190] width 41 height 22
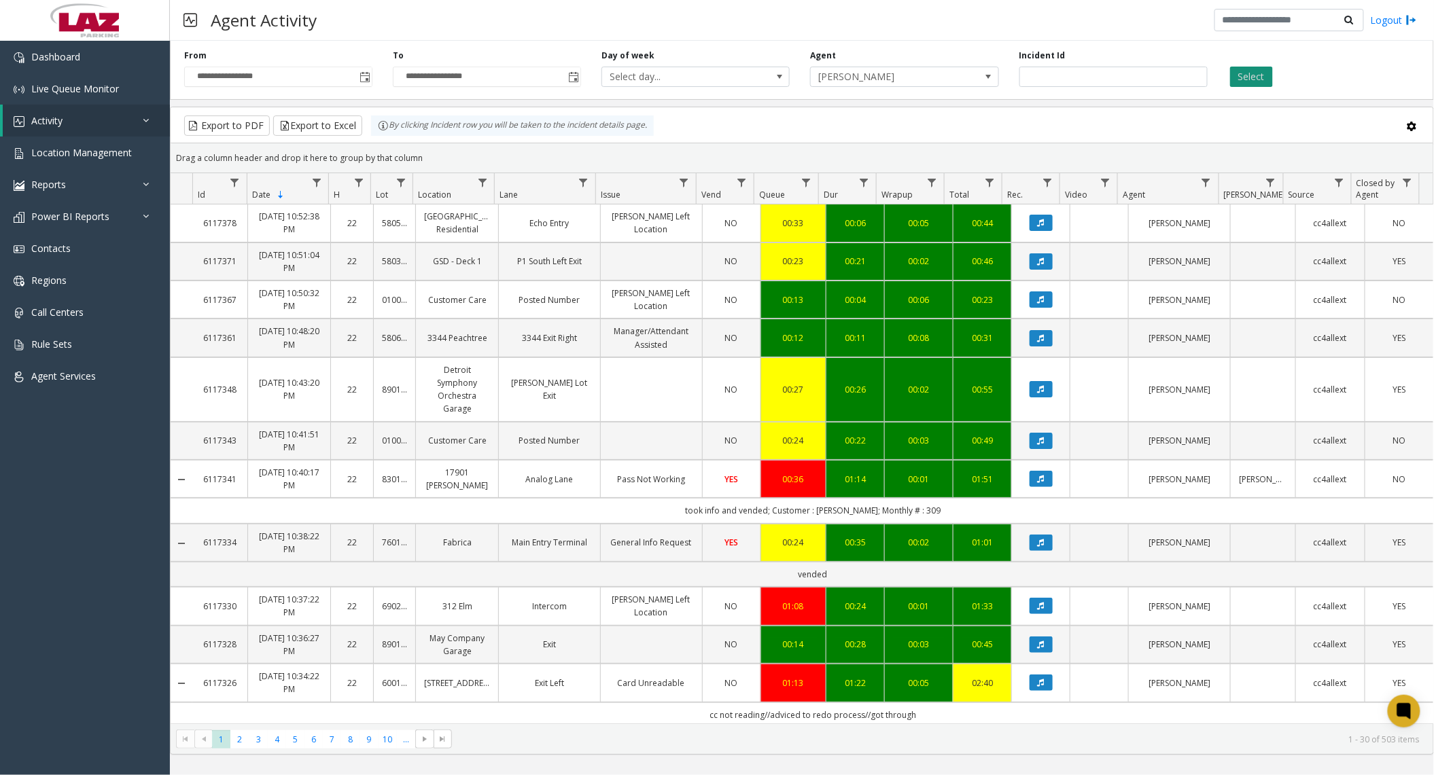
click at [1261, 82] on button "Select" at bounding box center [1251, 77] width 43 height 20
